Goal: Download file/media

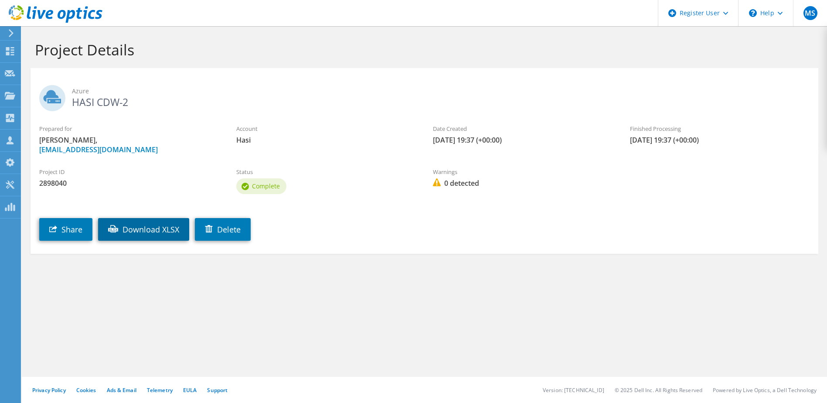
click at [134, 232] on link "Download XLSX" at bounding box center [143, 229] width 91 height 23
click at [150, 228] on link "Download PPT" at bounding box center [141, 229] width 86 height 23
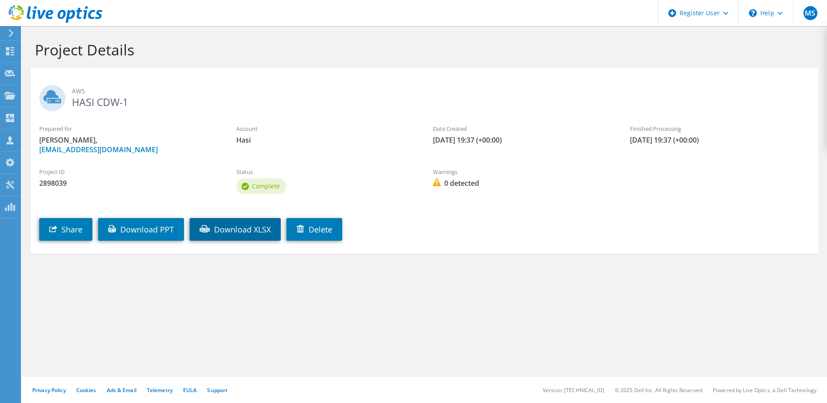
click at [258, 226] on link "Download XLSX" at bounding box center [235, 229] width 91 height 23
